Goal: Transaction & Acquisition: Purchase product/service

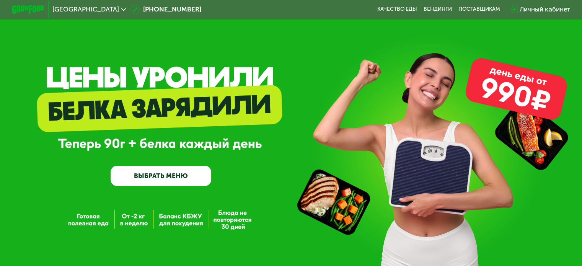
click at [546, 10] on div "Личный кабинет" at bounding box center [544, 10] width 50 height 10
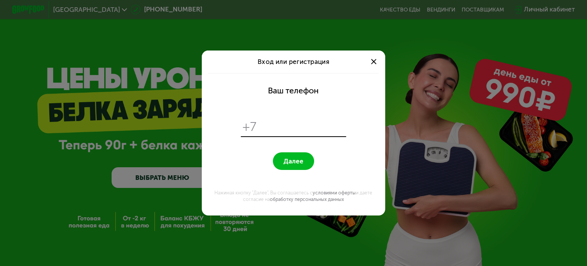
drag, startPoint x: 285, startPoint y: 120, endPoint x: 286, endPoint y: 111, distance: 9.6
click at [285, 120] on input "tel" at bounding box center [303, 127] width 84 height 16
type input "*"
type input "**********"
click at [290, 161] on span "Далее" at bounding box center [294, 161] width 20 height 8
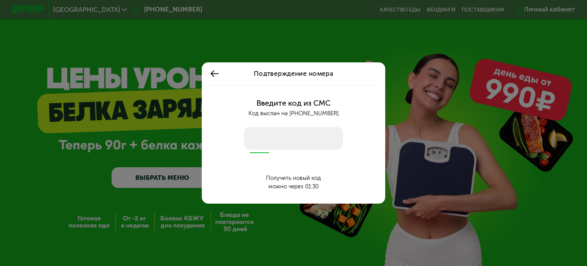
drag, startPoint x: 288, startPoint y: 146, endPoint x: 286, endPoint y: 136, distance: 10.4
click at [288, 146] on input "number" at bounding box center [293, 138] width 99 height 23
type input "****"
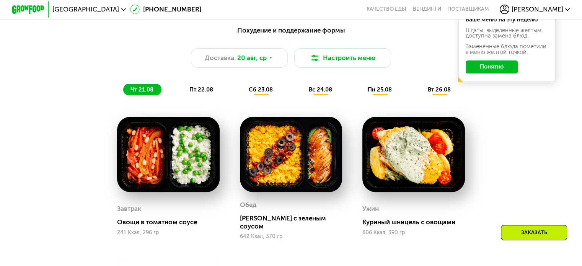
drag, startPoint x: 500, startPoint y: 70, endPoint x: 492, endPoint y: 76, distance: 10.4
click at [500, 70] on button "Понятно" at bounding box center [491, 66] width 52 height 13
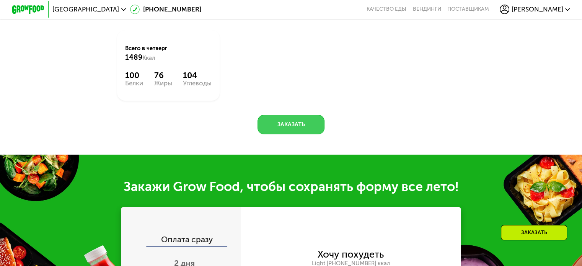
click at [309, 127] on button "Заказать" at bounding box center [290, 125] width 67 height 20
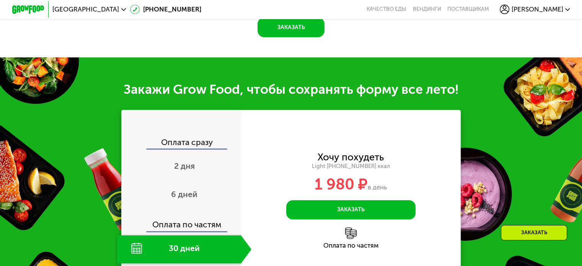
scroll to position [803, 0]
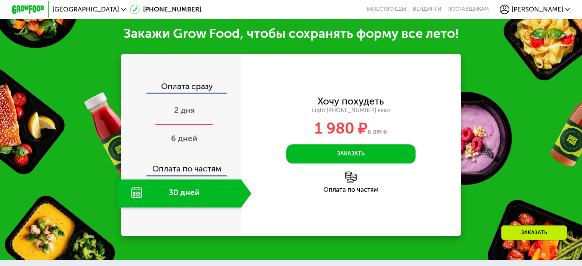
click at [180, 106] on span "2 дня" at bounding box center [184, 110] width 21 height 10
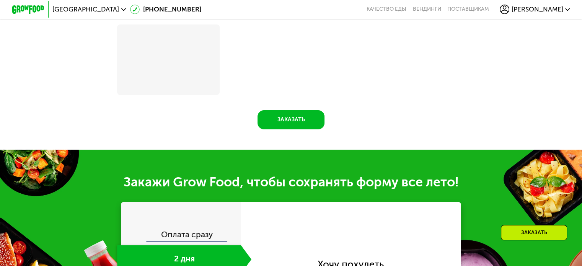
scroll to position [918, 0]
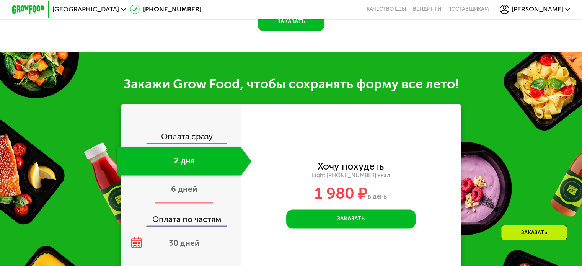
click at [173, 203] on div "6 дней" at bounding box center [184, 189] width 134 height 28
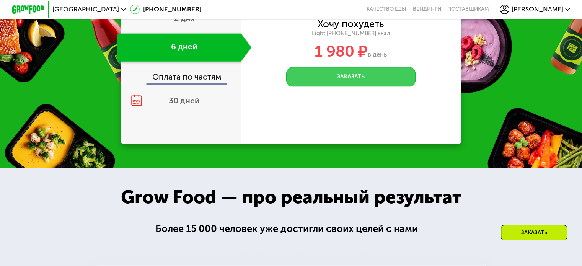
click at [361, 77] on button "Заказать" at bounding box center [350, 77] width 129 height 20
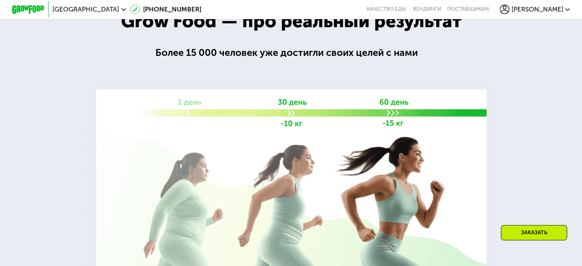
scroll to position [895, 0]
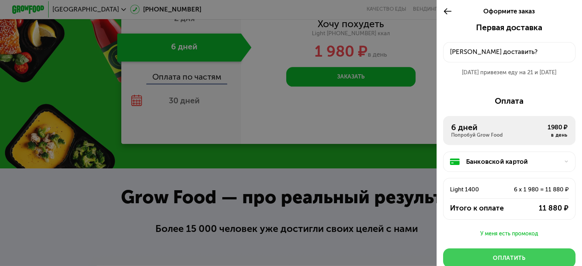
scroll to position [38, 0]
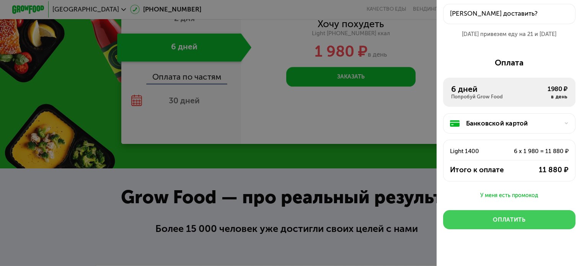
click at [523, 225] on button "Оплатить" at bounding box center [509, 220] width 132 height 20
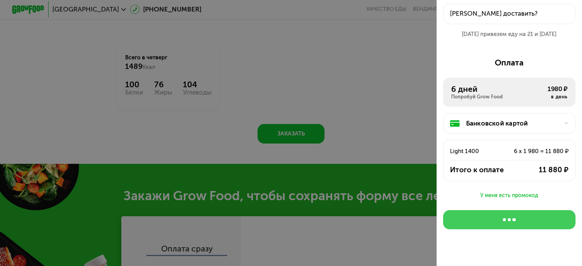
scroll to position [0, 0]
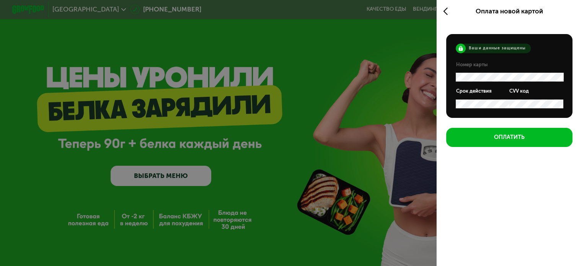
click at [354, 104] on div at bounding box center [291, 133] width 582 height 266
click at [340, 99] on div at bounding box center [291, 133] width 582 height 266
click at [443, 8] on icon at bounding box center [447, 12] width 9 height 10
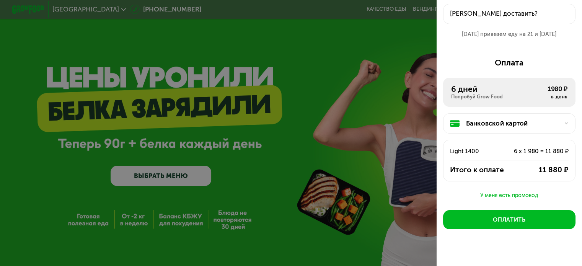
click at [412, 51] on div at bounding box center [291, 133] width 582 height 266
click at [300, 175] on div at bounding box center [291, 133] width 582 height 266
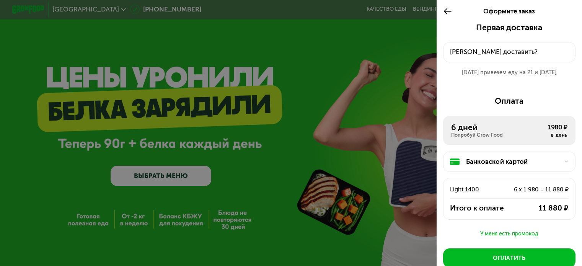
click at [444, 12] on use at bounding box center [448, 11] width 8 height 6
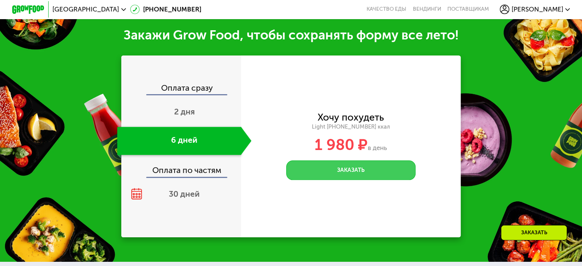
scroll to position [803, 0]
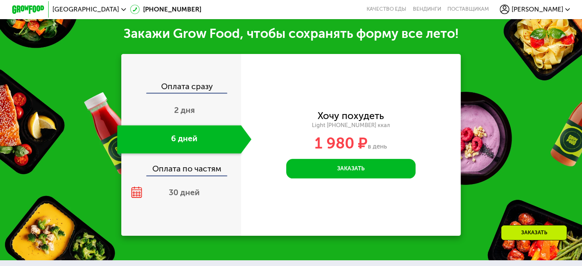
click at [543, 7] on span "[PERSON_NAME]" at bounding box center [537, 9] width 52 height 7
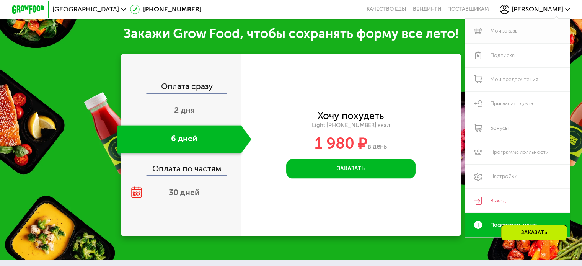
click at [516, 32] on link "Мои заказы" at bounding box center [517, 31] width 105 height 24
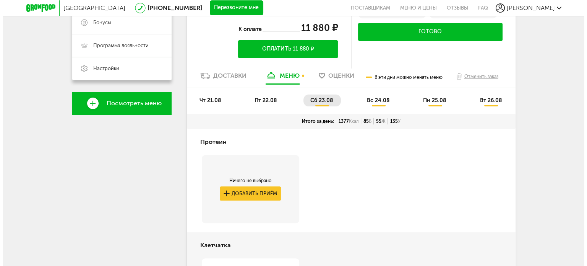
scroll to position [226, 0]
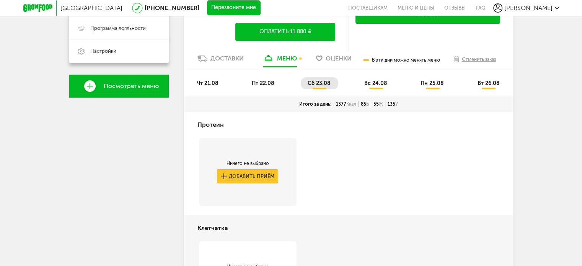
click at [263, 172] on button "Добавить приём" at bounding box center [247, 176] width 61 height 14
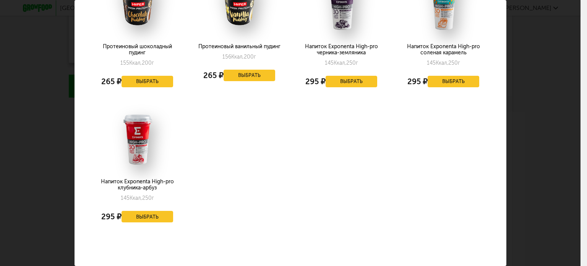
click at [547, 98] on div "Выберите протеин на субботу 23.08 Протеиновый шоколадный пудинг 155 Ккал, 200 г…" at bounding box center [290, 133] width 581 height 266
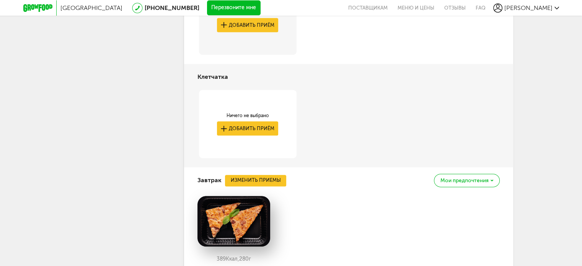
scroll to position [379, 0]
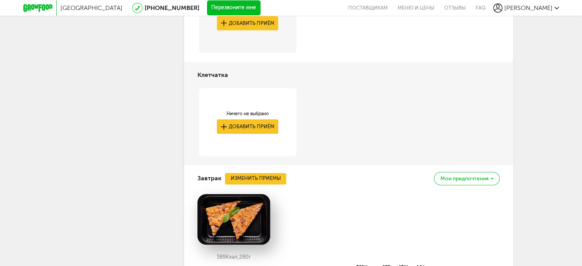
click at [265, 125] on button "Добавить приём" at bounding box center [247, 126] width 61 height 14
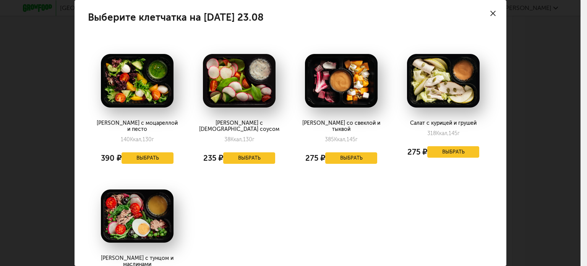
click at [529, 76] on div "Выберите клетчатка на субботу 23.08 Салат с моцареллой и песто 140 Ккал, 130 г …" at bounding box center [290, 133] width 581 height 266
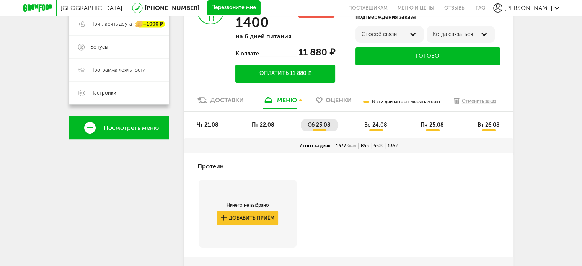
scroll to position [226, 0]
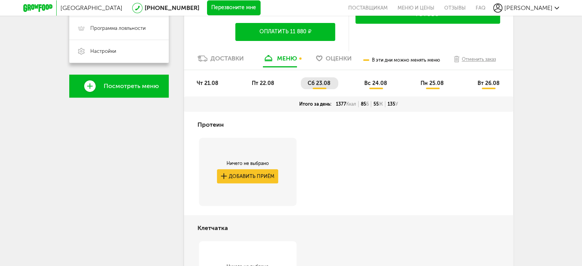
click at [265, 79] on li "пт 22.08" at bounding box center [263, 83] width 37 height 12
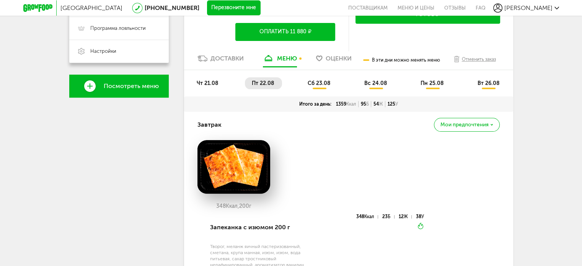
click at [323, 82] on span "сб 23.08" at bounding box center [319, 83] width 23 height 7
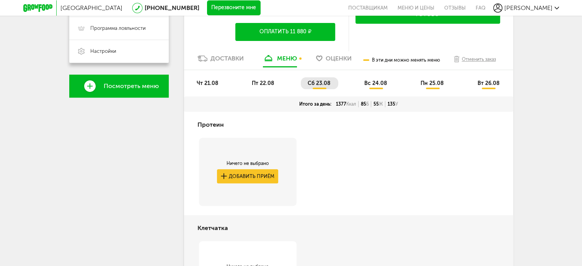
click at [257, 86] on span "пт 22.08" at bounding box center [263, 83] width 23 height 7
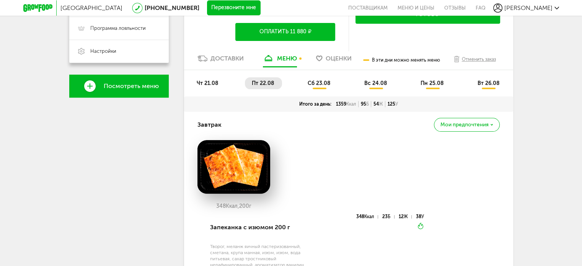
click at [209, 86] on li "чт 21.08" at bounding box center [208, 83] width 36 height 12
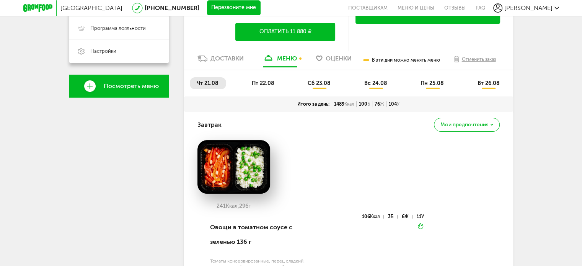
click at [265, 81] on span "пт 22.08" at bounding box center [263, 83] width 23 height 7
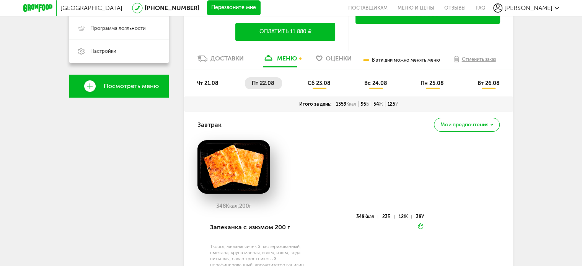
click at [316, 82] on span "сб 23.08" at bounding box center [319, 83] width 23 height 7
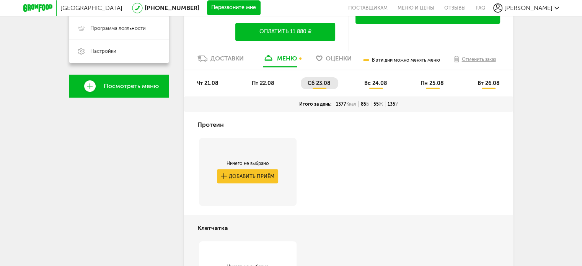
click at [264, 84] on span "пт 22.08" at bounding box center [263, 83] width 23 height 7
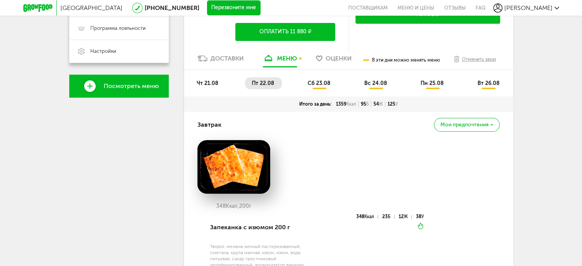
click at [322, 83] on span "сб 23.08" at bounding box center [319, 83] width 23 height 7
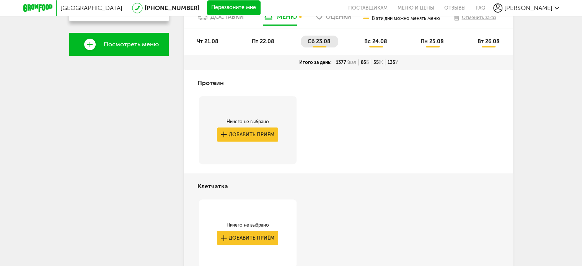
scroll to position [265, 0]
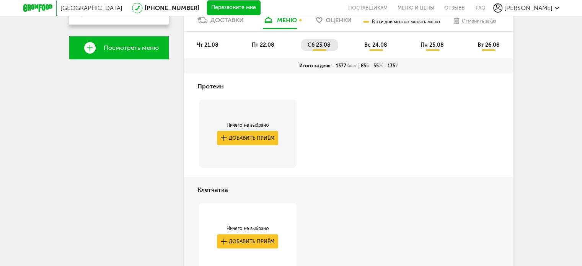
click at [417, 39] on ul "чт 21.08 пт 22.08 сб 23.08 вс 24.08 пн 25.08 вт 26.08" at bounding box center [348, 48] width 317 height 19
click at [433, 47] on span "пн 25.08" at bounding box center [431, 45] width 23 height 7
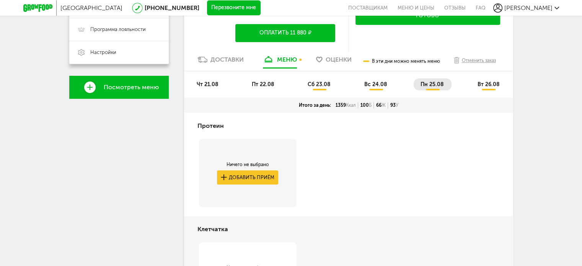
scroll to position [150, 0]
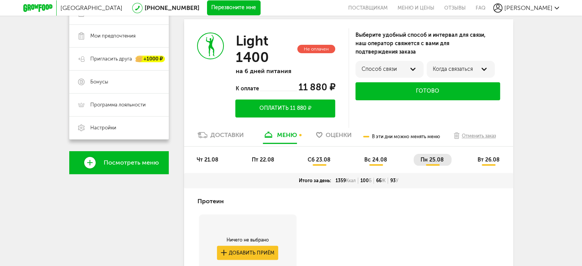
click at [236, 136] on div "Доставки" at bounding box center [226, 134] width 33 height 7
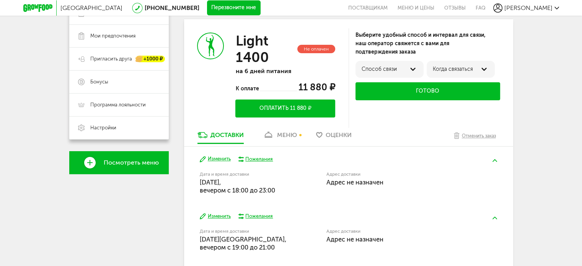
click at [275, 137] on link "меню" at bounding box center [280, 137] width 42 height 12
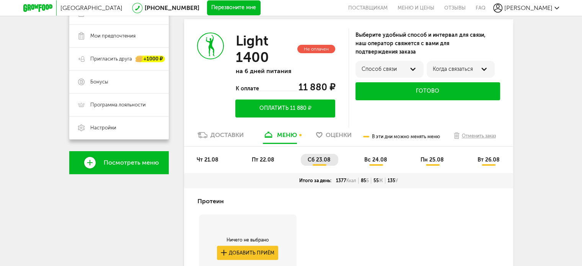
click at [313, 159] on span "сб 23.08" at bounding box center [319, 159] width 23 height 7
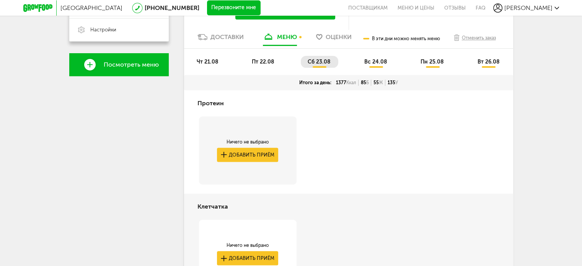
scroll to position [188, 0]
